Goal: Task Accomplishment & Management: Manage account settings

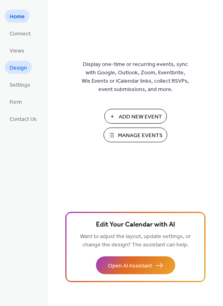
click at [21, 71] on span "Design" at bounding box center [19, 68] width 18 height 8
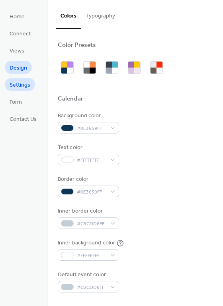
click at [19, 86] on span "Settings" at bounding box center [20, 85] width 21 height 8
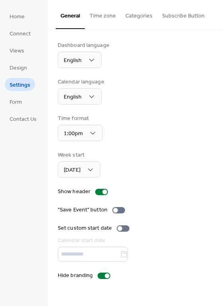
click at [135, 20] on button "Categories" at bounding box center [139, 14] width 37 height 28
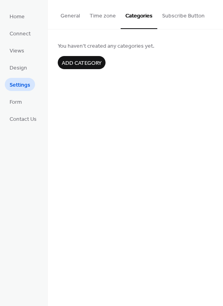
click at [110, 17] on button "Time zone" at bounding box center [103, 14] width 36 height 28
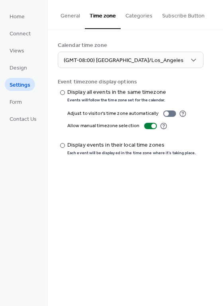
click at [108, 14] on button "Time zone" at bounding box center [103, 14] width 36 height 29
click at [61, 144] on div at bounding box center [62, 145] width 5 height 5
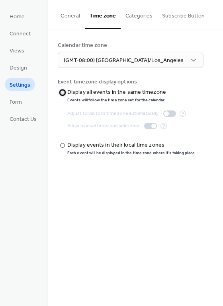
click at [63, 96] on div "​" at bounding box center [62, 92] width 8 height 8
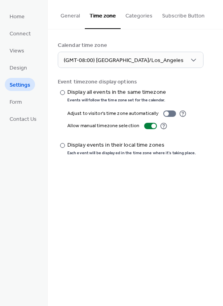
click at [175, 13] on button "Subscribe Button" at bounding box center [183, 14] width 52 height 28
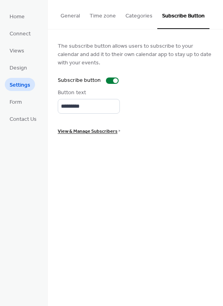
click at [143, 16] on button "Categories" at bounding box center [139, 14] width 37 height 28
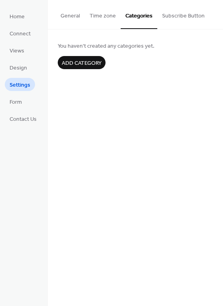
click at [95, 18] on button "Time zone" at bounding box center [103, 14] width 36 height 28
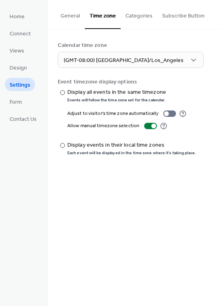
click at [56, 16] on button "General" at bounding box center [70, 14] width 29 height 28
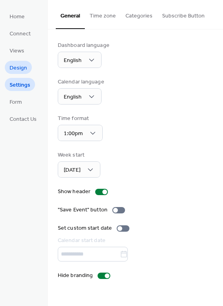
click at [14, 68] on span "Design" at bounding box center [19, 68] width 18 height 8
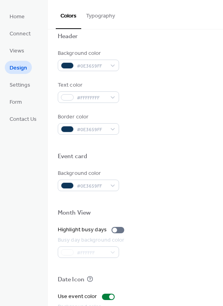
scroll to position [321, 0]
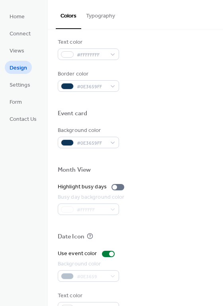
click at [29, 97] on ul "Home Connect Views Design Settings Form Contact Us" at bounding box center [23, 68] width 37 height 116
click at [20, 99] on span "Form" at bounding box center [16, 102] width 12 height 8
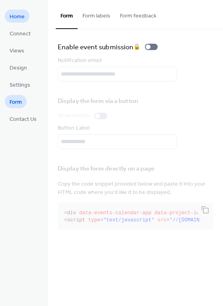
click at [23, 17] on span "Home" at bounding box center [17, 17] width 15 height 8
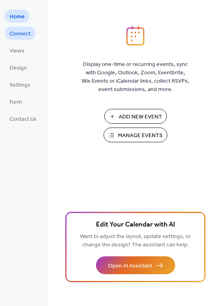
click at [24, 30] on span "Connect" at bounding box center [20, 34] width 21 height 8
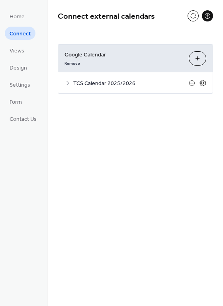
click at [204, 84] on icon at bounding box center [202, 83] width 7 height 7
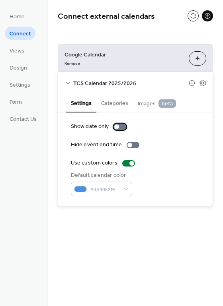
click at [117, 125] on div at bounding box center [116, 127] width 5 height 5
click at [117, 125] on div at bounding box center [119, 127] width 13 height 6
click at [116, 104] on button "Categories" at bounding box center [114, 103] width 37 height 18
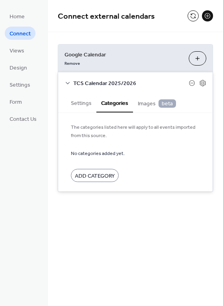
click at [92, 103] on button "Settings" at bounding box center [81, 103] width 30 height 18
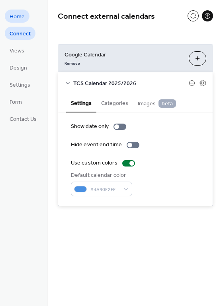
click at [21, 17] on span "Home" at bounding box center [17, 17] width 15 height 8
